Goal: Ask a question

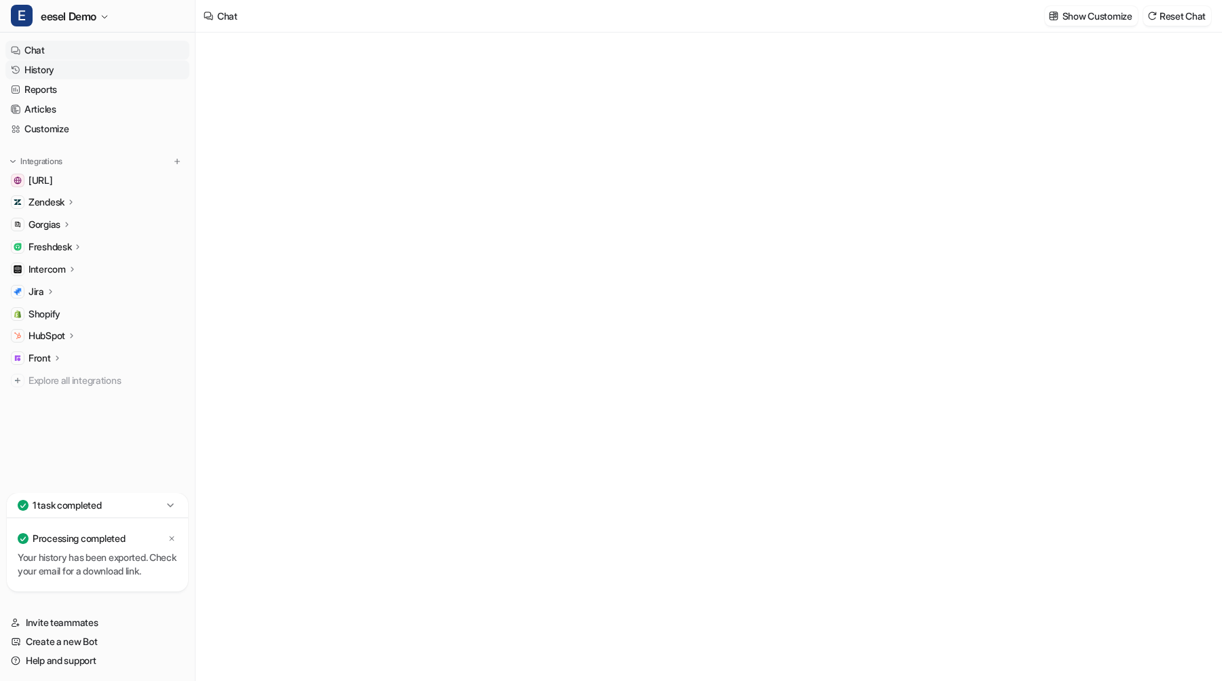
type textarea "**********"
click at [85, 70] on link "History" at bounding box center [97, 69] width 184 height 19
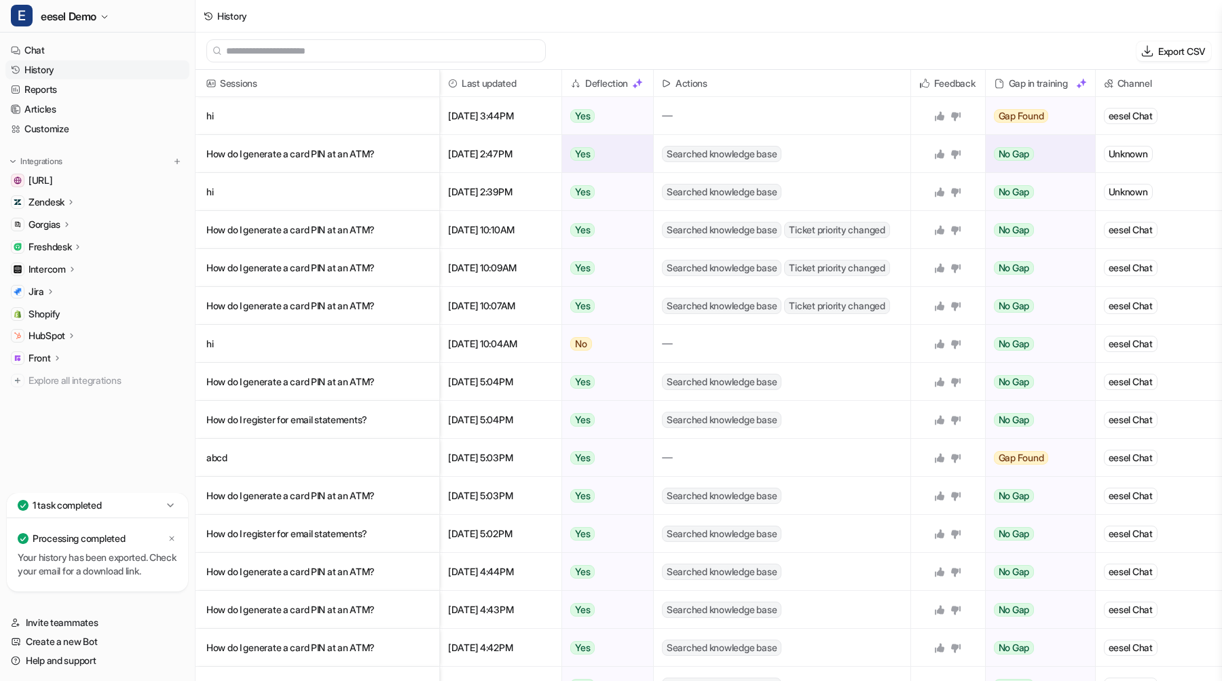
click at [388, 147] on p "How do I generate a card PIN at an ATM?" at bounding box center [317, 154] width 222 height 38
